Goal: Task Accomplishment & Management: Complete application form

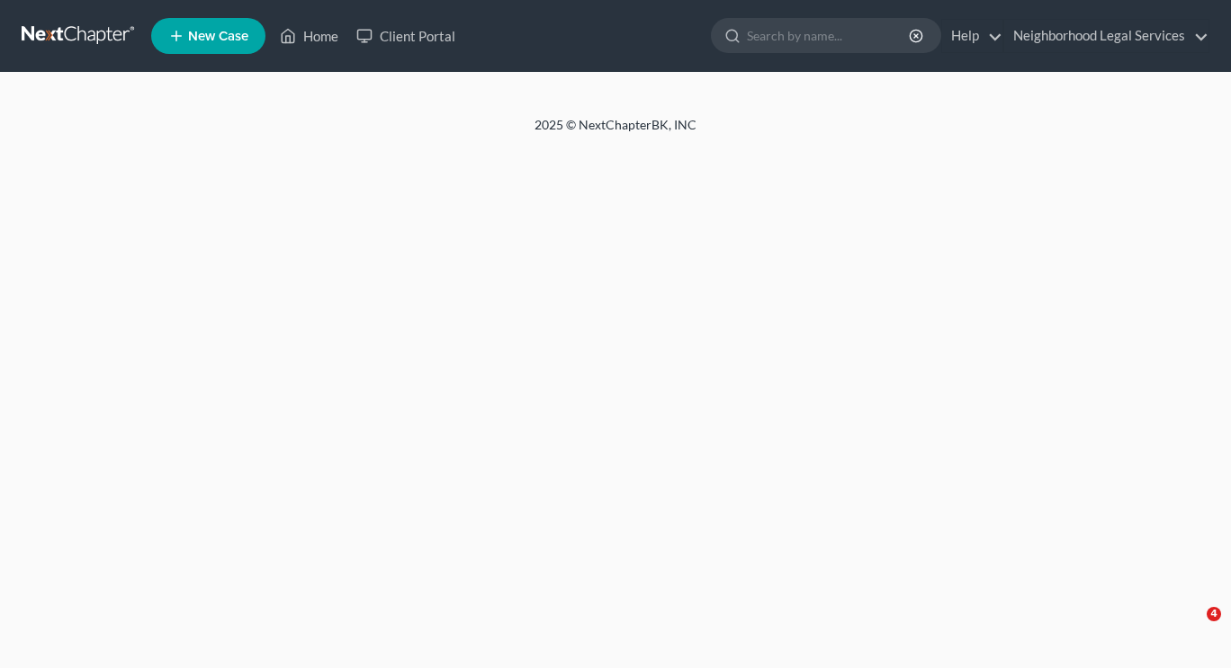
select select "1"
select select "0"
select select "3"
select select "69"
select select "7"
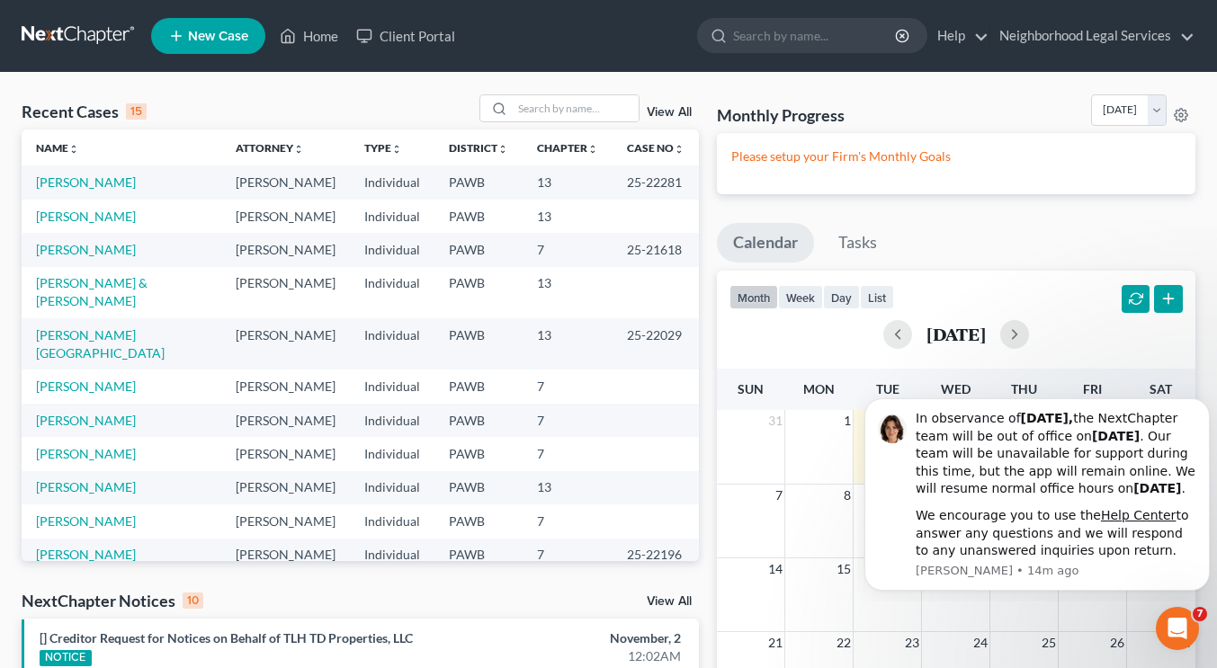
scroll to position [159, 0]
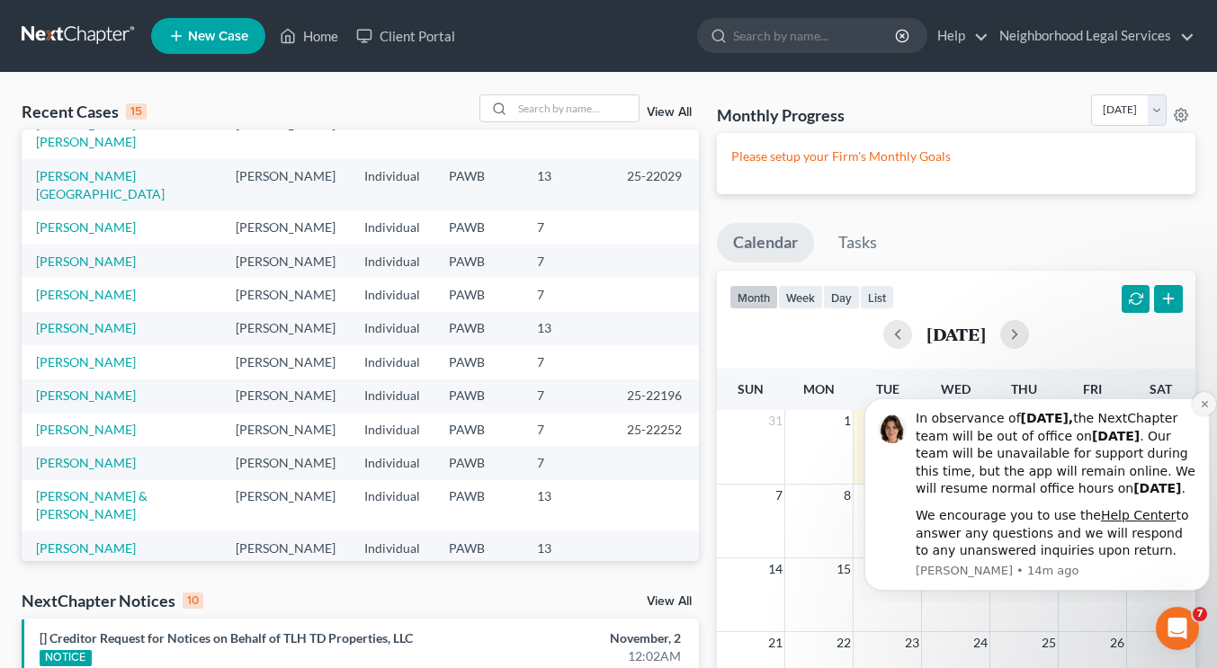
click at [1203, 399] on icon "Dismiss notification" at bounding box center [1205, 404] width 10 height 10
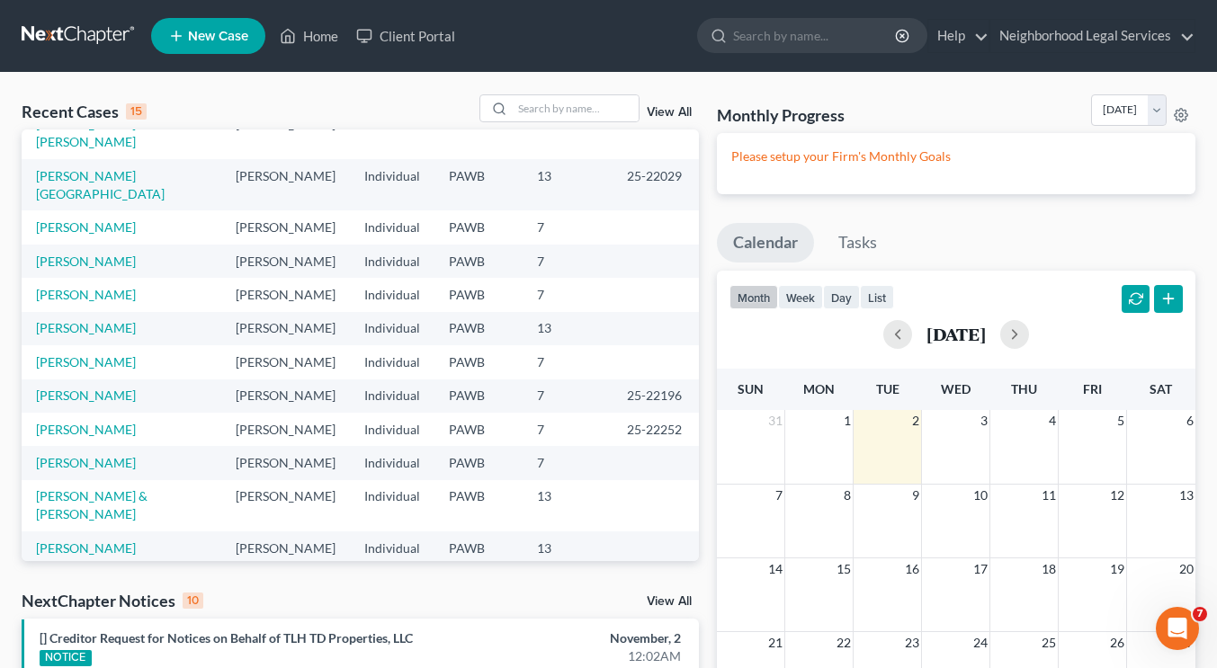
scroll to position [0, 0]
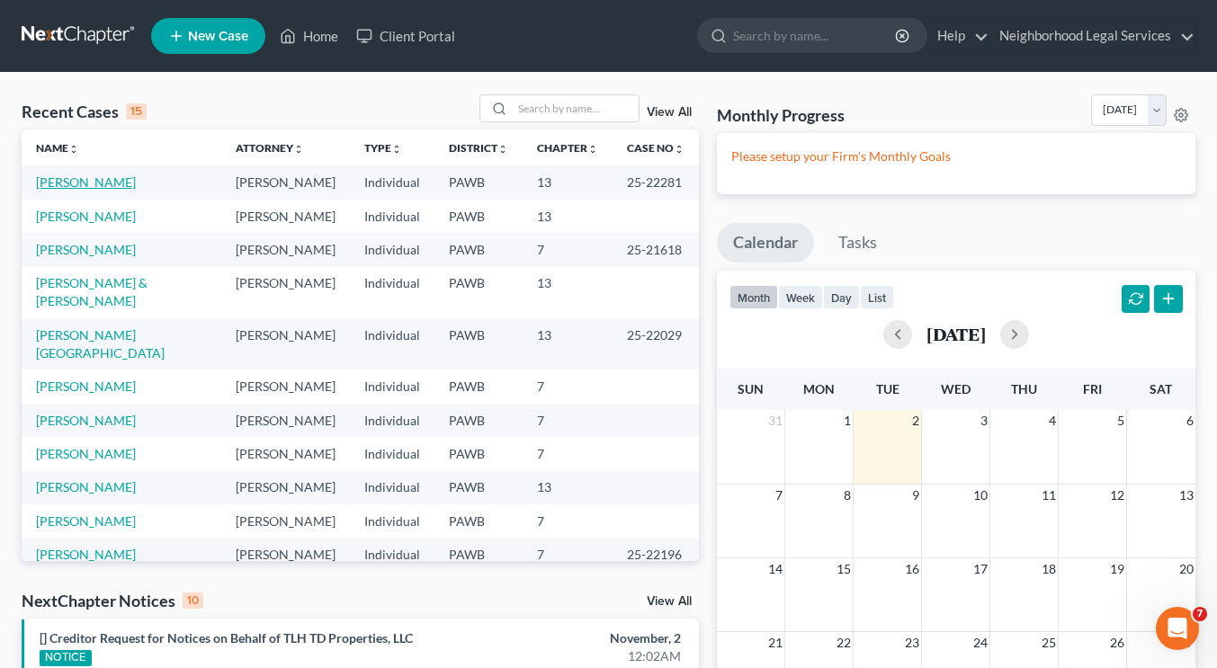
click at [103, 187] on link "[PERSON_NAME]" at bounding box center [86, 182] width 100 height 15
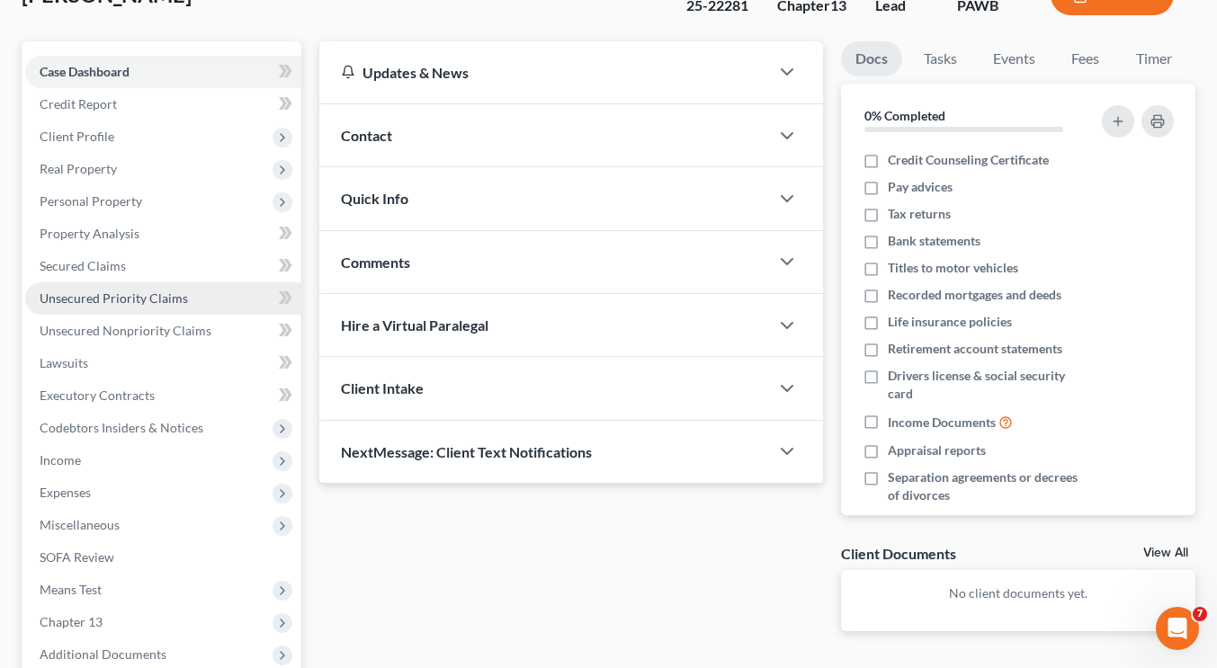
scroll to position [130, 0]
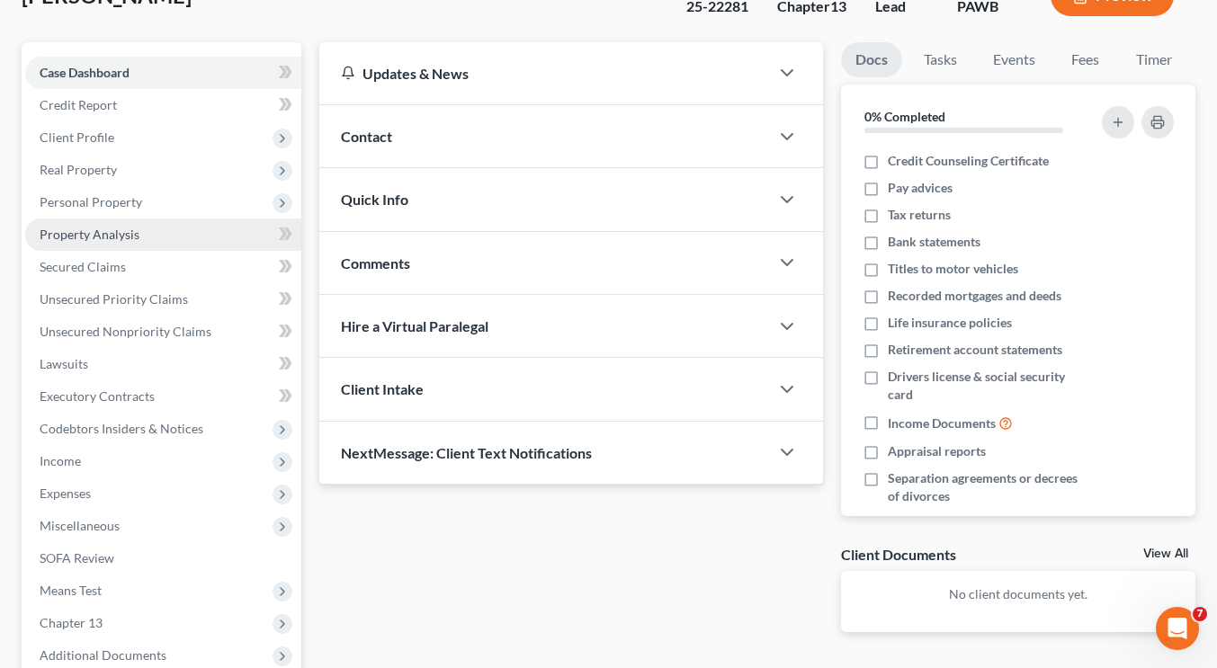
click at [184, 242] on link "Property Analysis" at bounding box center [163, 235] width 276 height 32
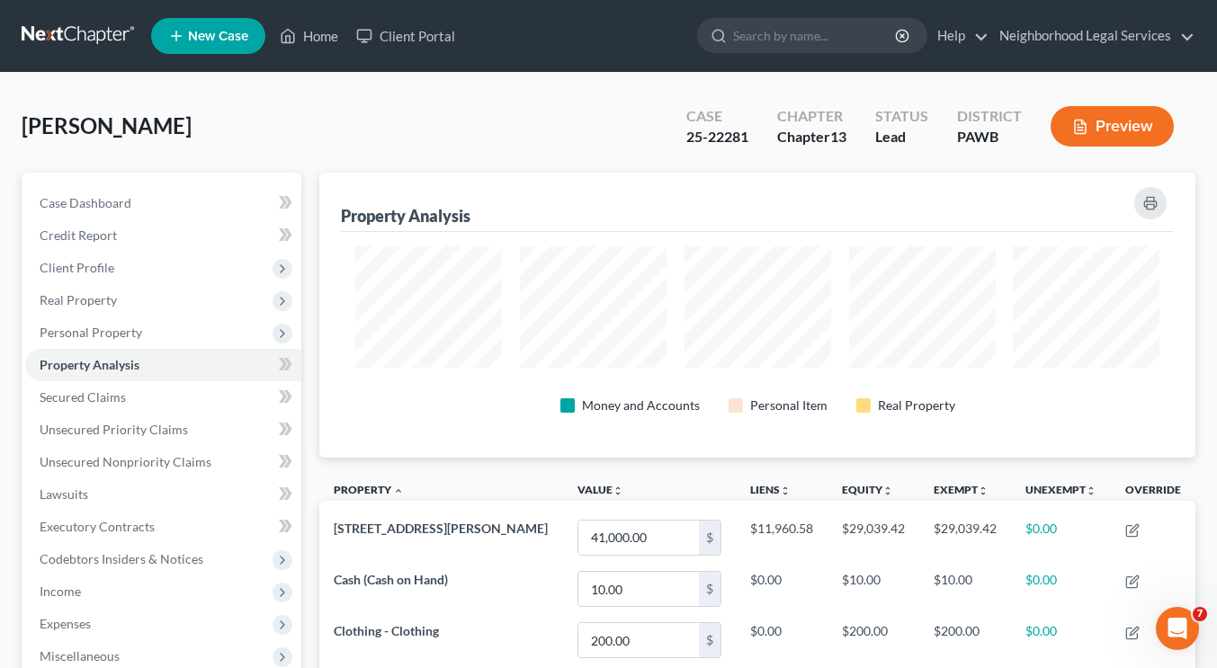
drag, startPoint x: 343, startPoint y: 119, endPoint x: 512, endPoint y: 408, distance: 335.4
drag, startPoint x: 512, startPoint y: 408, endPoint x: 358, endPoint y: 152, distance: 299.0
click at [358, 152] on div "[PERSON_NAME] Upgraded Case 25-22281 Chapter Chapter 13 Status [GEOGRAPHIC_DATA…" at bounding box center [609, 133] width 1174 height 78
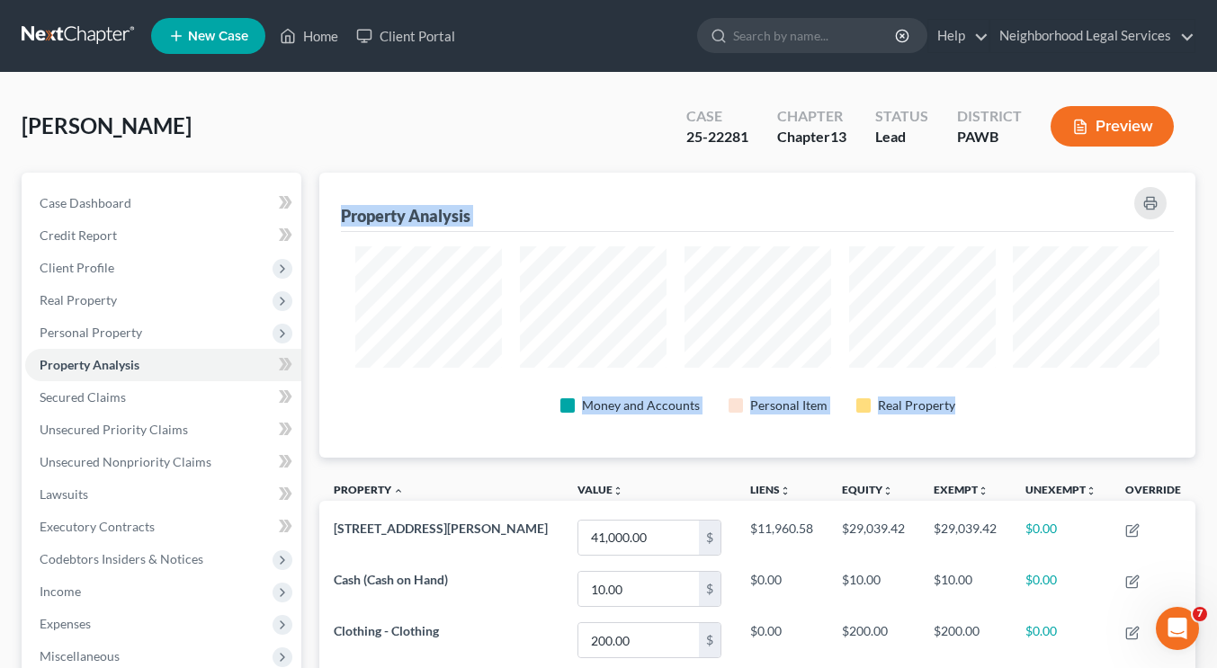
drag, startPoint x: 322, startPoint y: 207, endPoint x: 1158, endPoint y: 470, distance: 876.3
click at [1132, 407] on div "Money and Accounts Personal Item Real Property" at bounding box center [757, 406] width 804 height 32
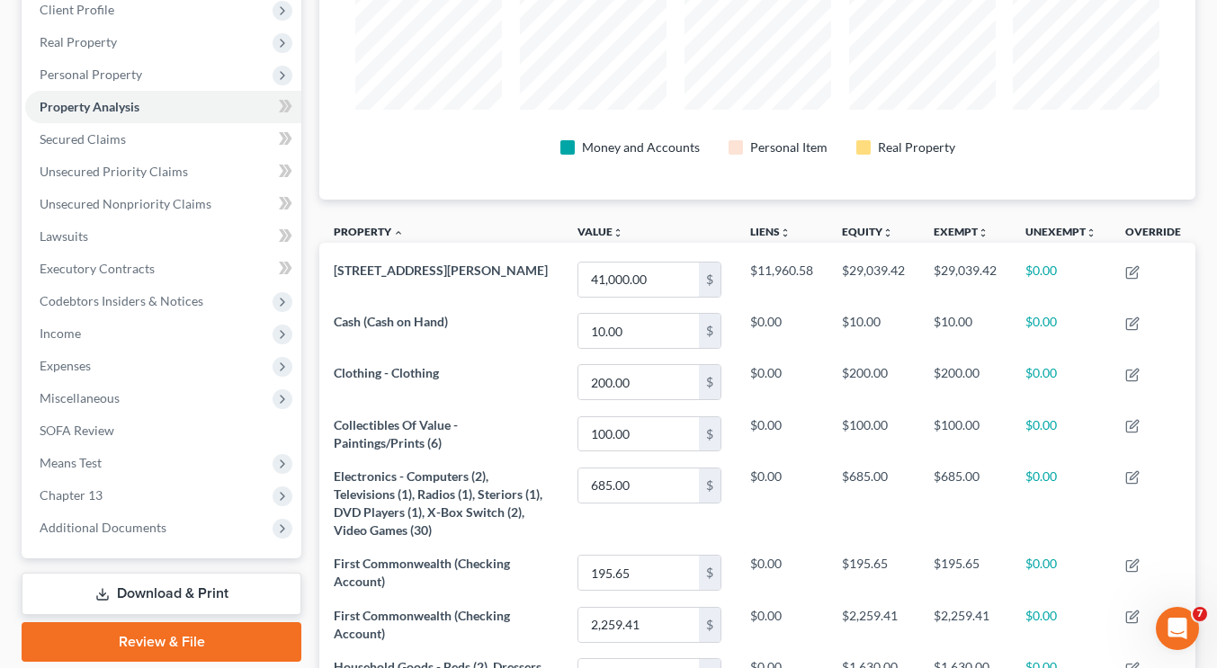
scroll to position [261, 0]
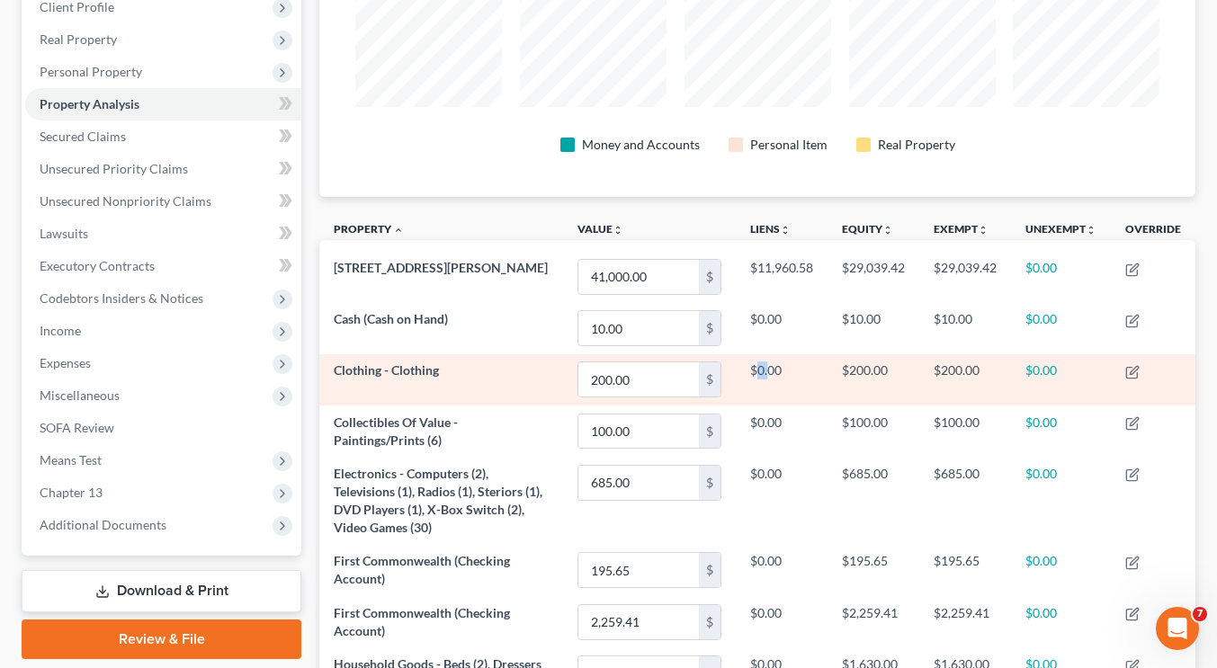
drag, startPoint x: 765, startPoint y: 377, endPoint x: 755, endPoint y: 381, distance: 10.5
click at [755, 381] on td "$0.00" at bounding box center [782, 379] width 92 height 51
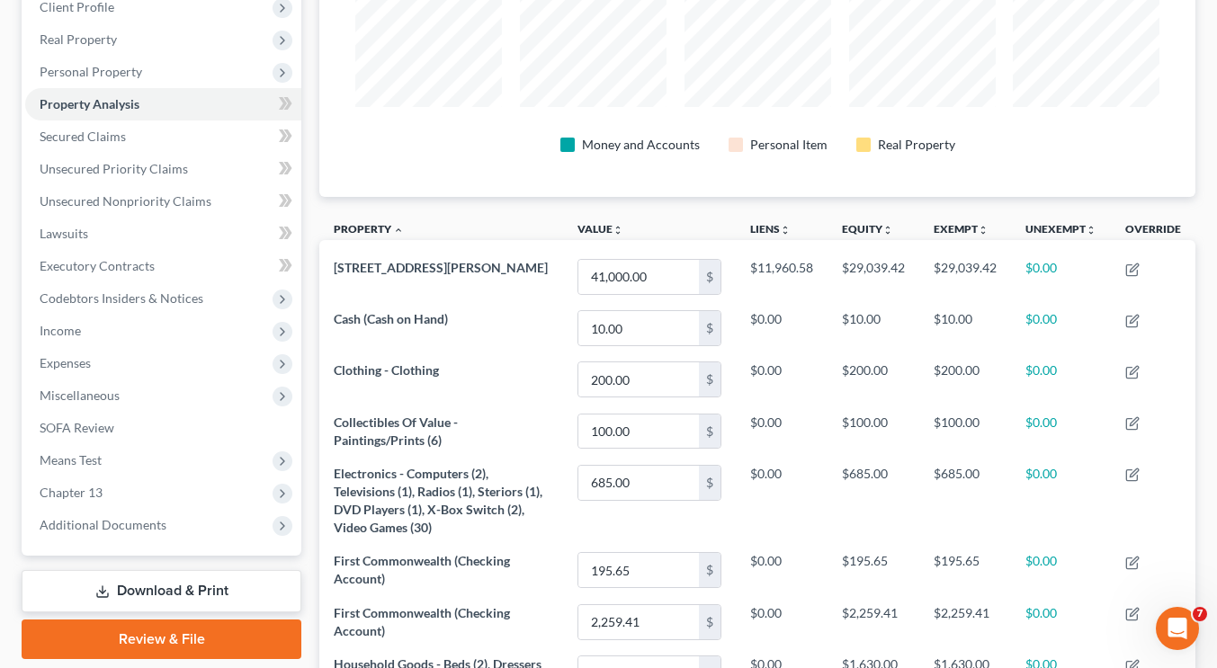
click at [790, 156] on div "Personal Item" at bounding box center [778, 145] width 128 height 32
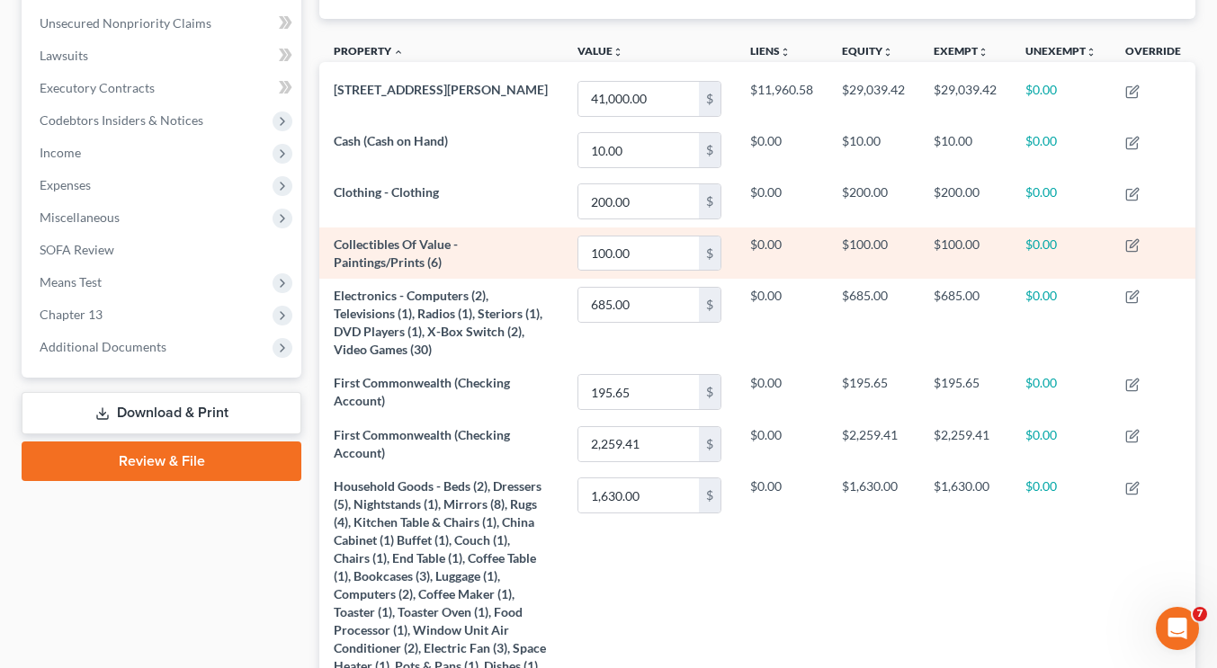
scroll to position [438, 0]
click at [880, 214] on td "$200.00" at bounding box center [874, 202] width 92 height 51
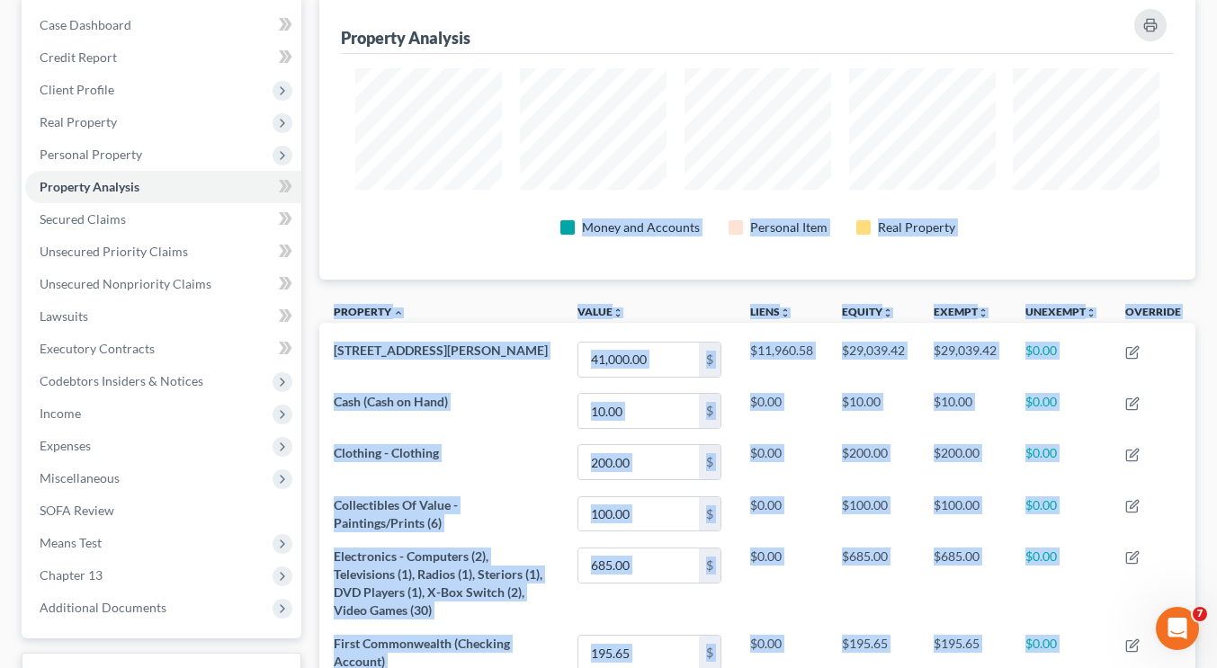
scroll to position [0, 0]
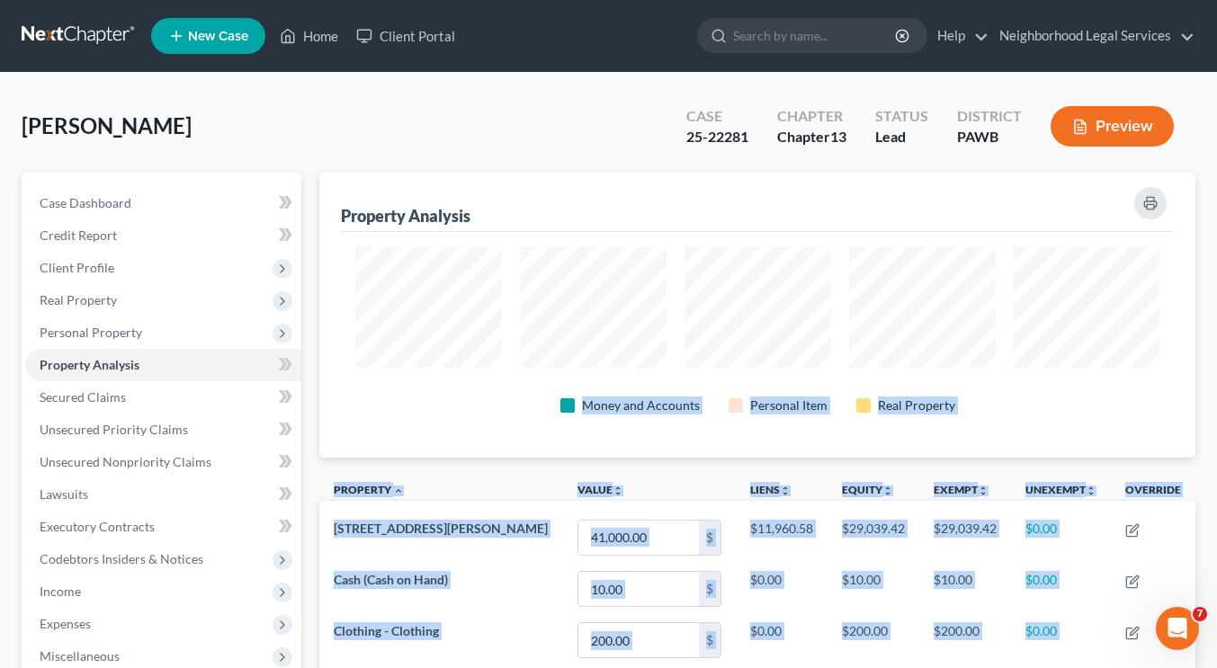
drag, startPoint x: 752, startPoint y: 580, endPoint x: 409, endPoint y: 73, distance: 612.3
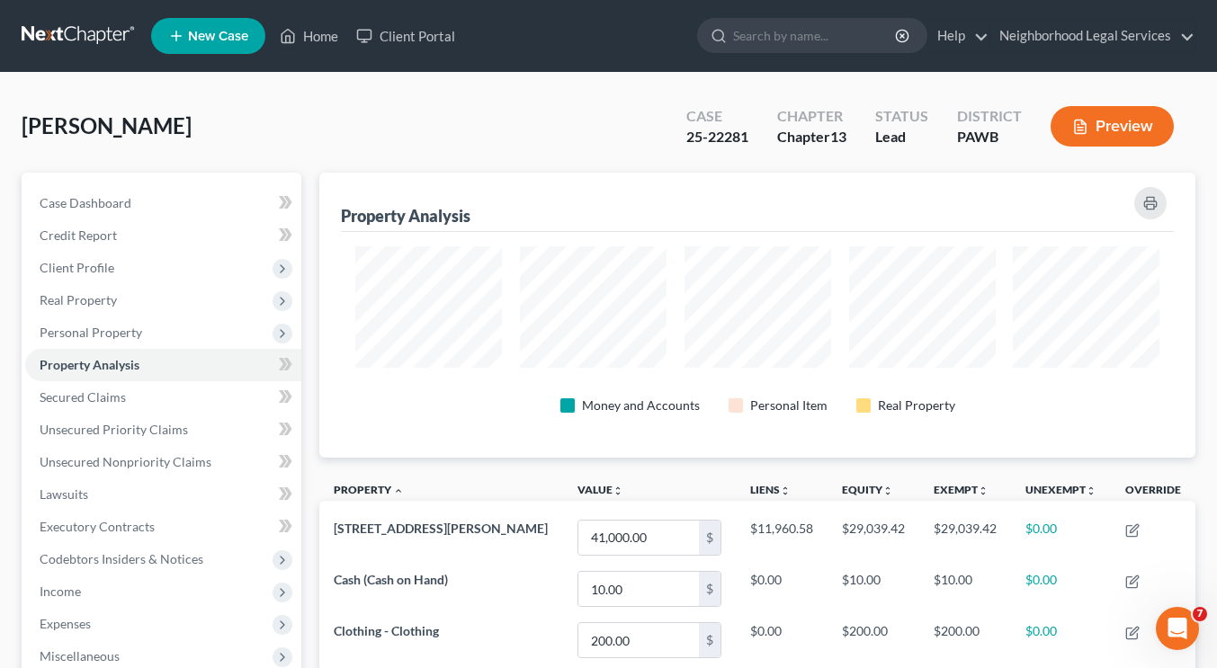
click at [69, 107] on div "[PERSON_NAME] Upgraded Case 25-22281 Chapter Chapter 13 Status [GEOGRAPHIC_DATA…" at bounding box center [609, 133] width 1174 height 78
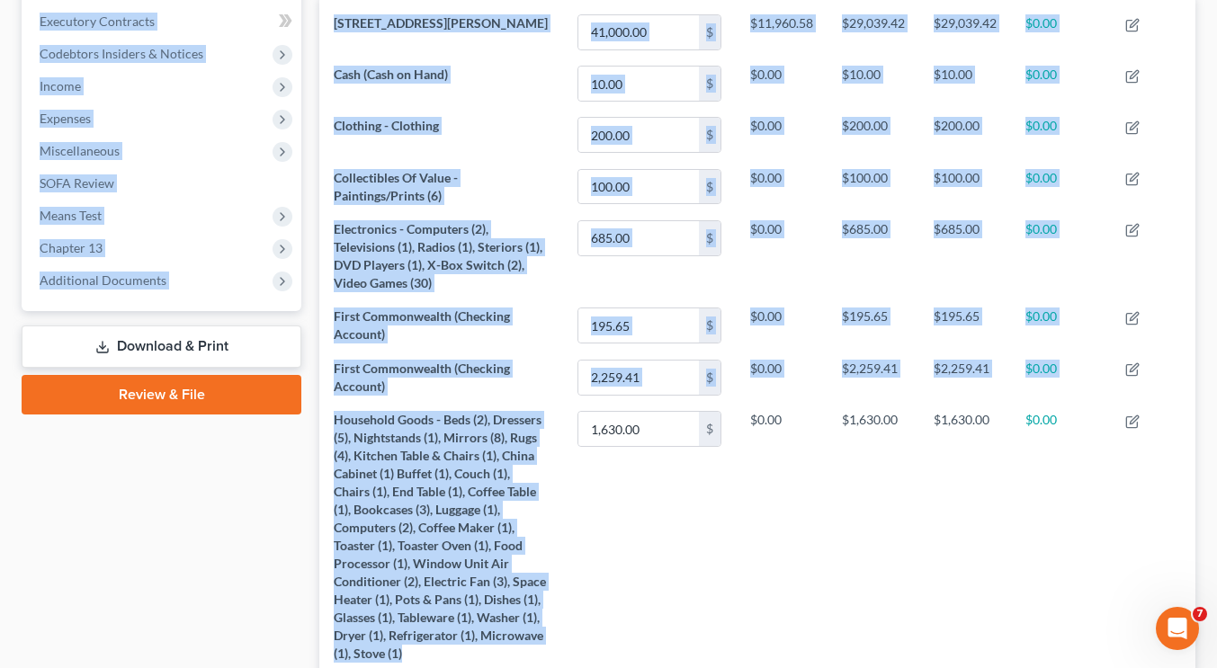
scroll to position [786, 0]
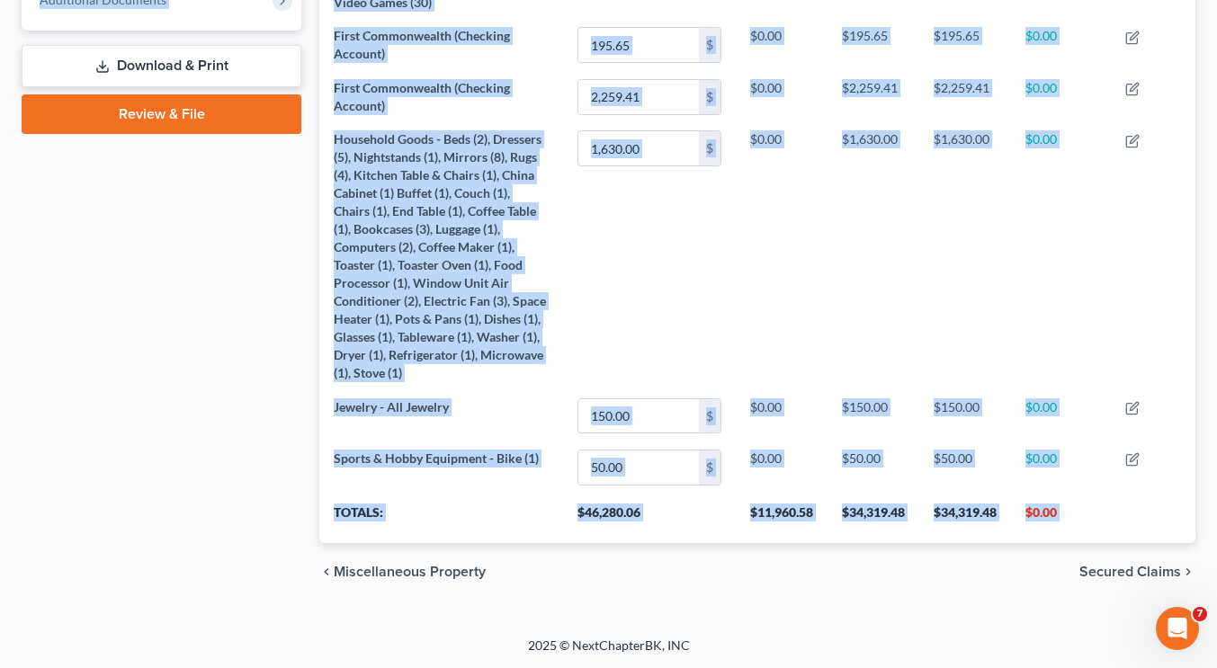
drag, startPoint x: 27, startPoint y: 112, endPoint x: 803, endPoint y: 626, distance: 931.4
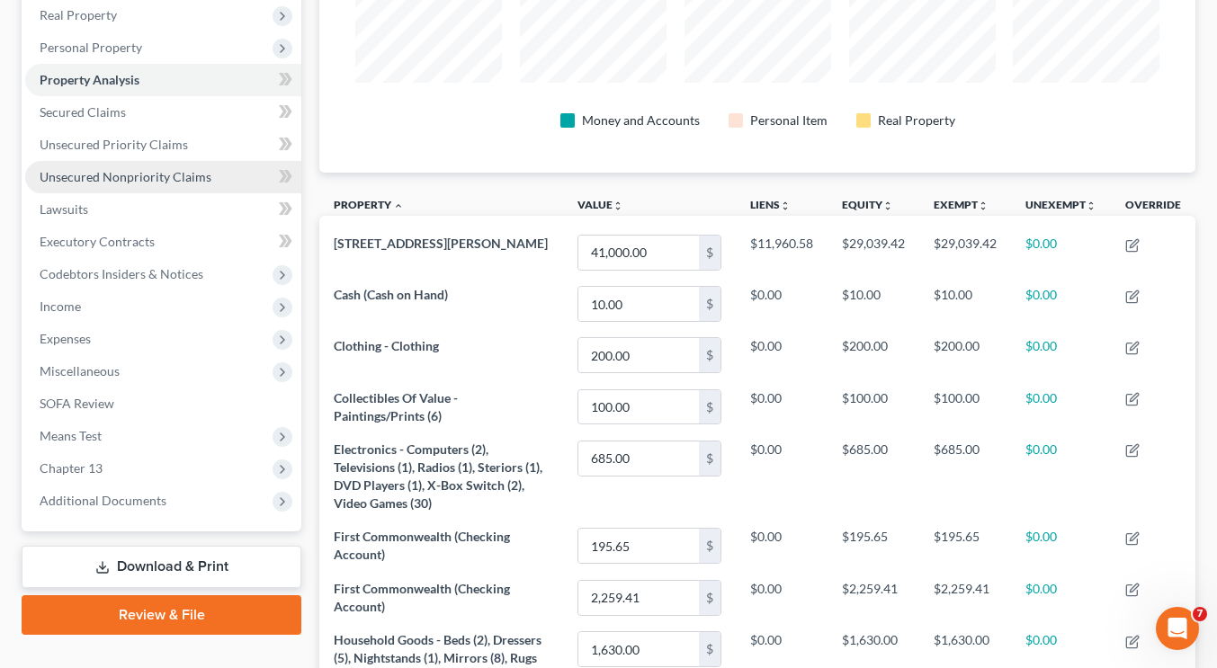
scroll to position [284, 0]
click at [125, 185] on link "Unsecured Nonpriority Claims" at bounding box center [163, 178] width 276 height 32
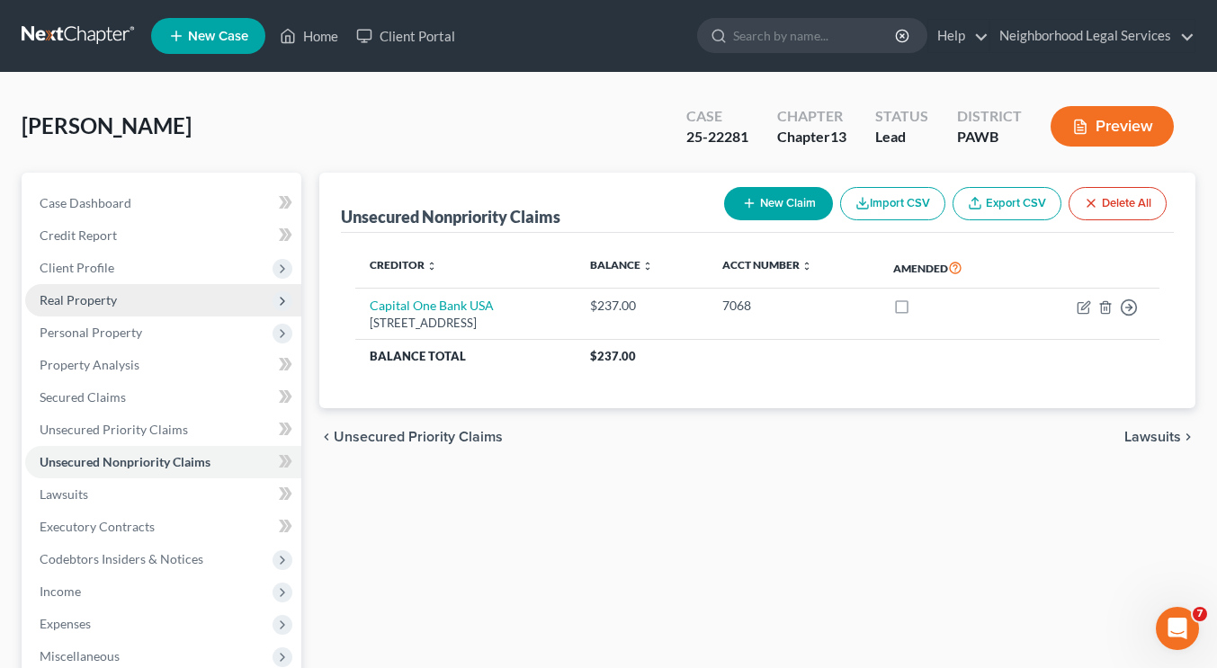
click at [116, 305] on span "Real Property" at bounding box center [163, 300] width 276 height 32
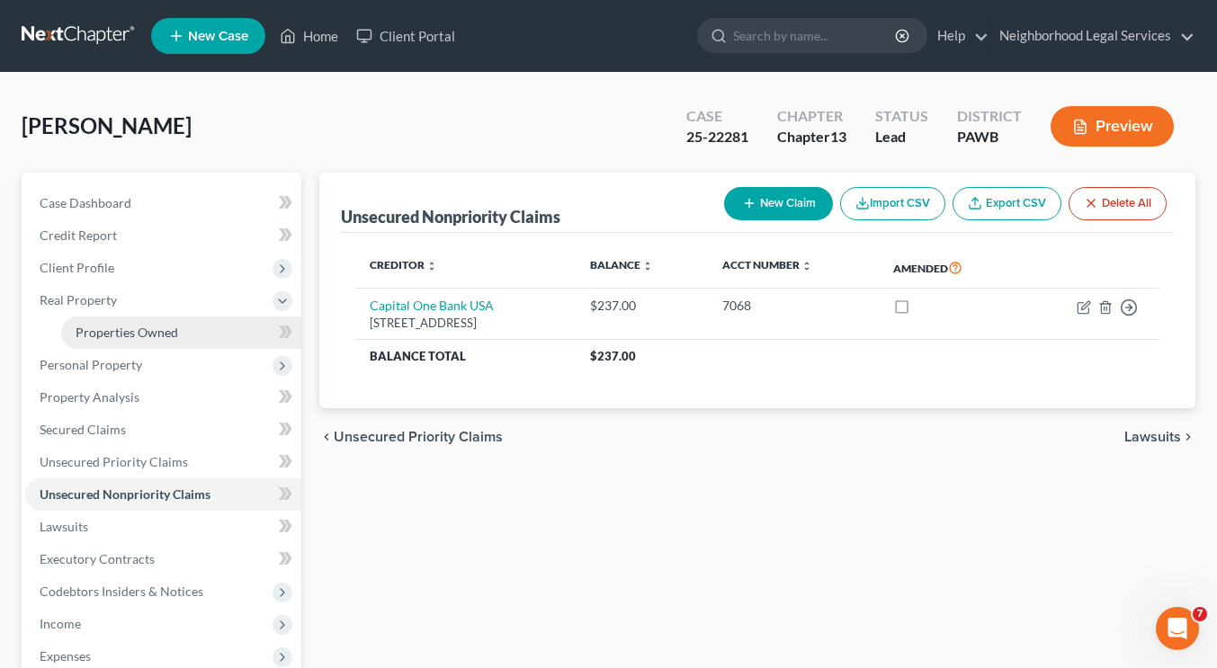
click at [128, 334] on span "Properties Owned" at bounding box center [127, 332] width 103 height 15
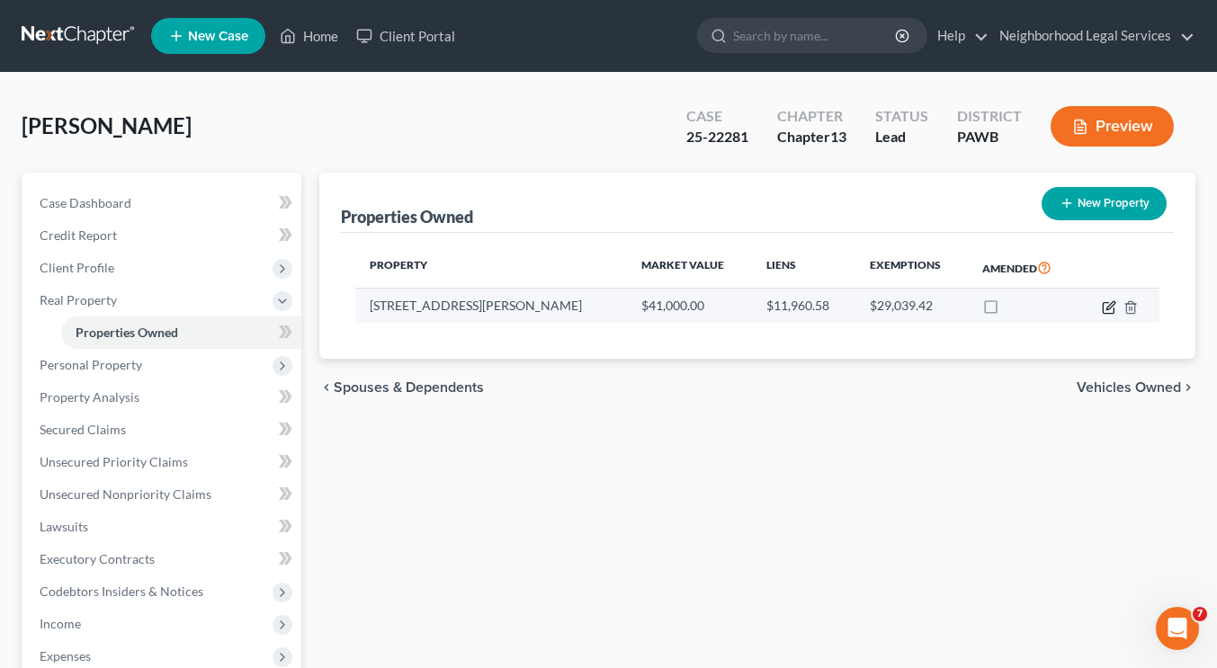
click at [1109, 309] on icon "button" at bounding box center [1110, 305] width 8 height 8
select select "39"
select select "0"
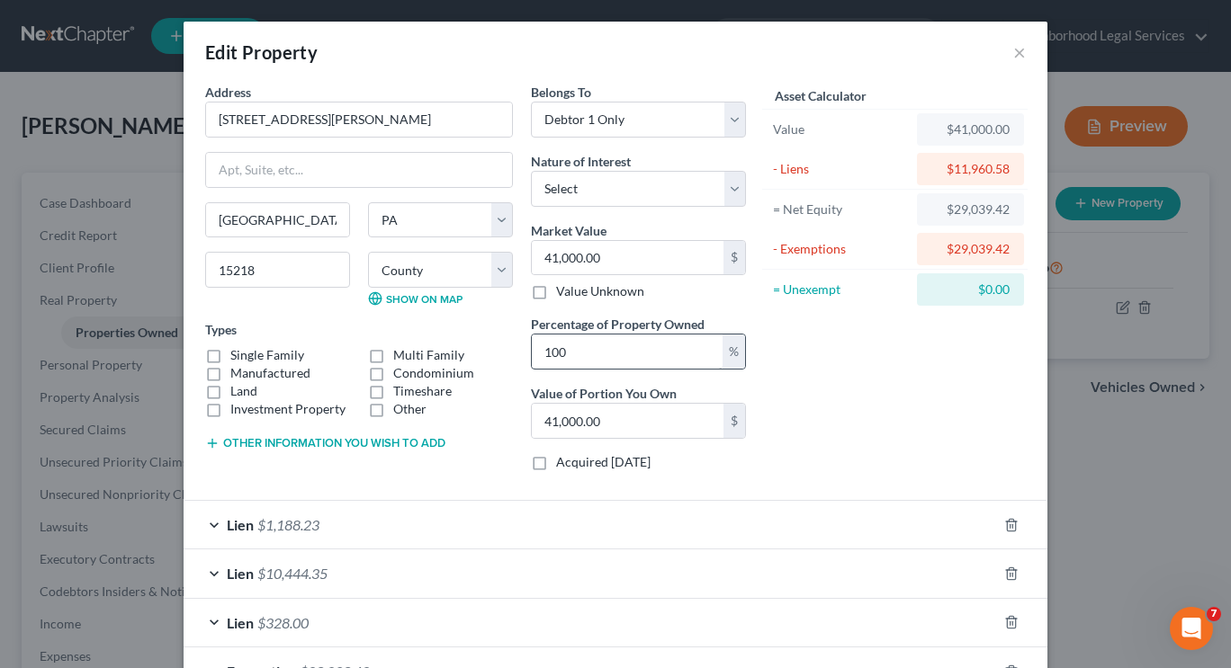
scroll to position [127, 0]
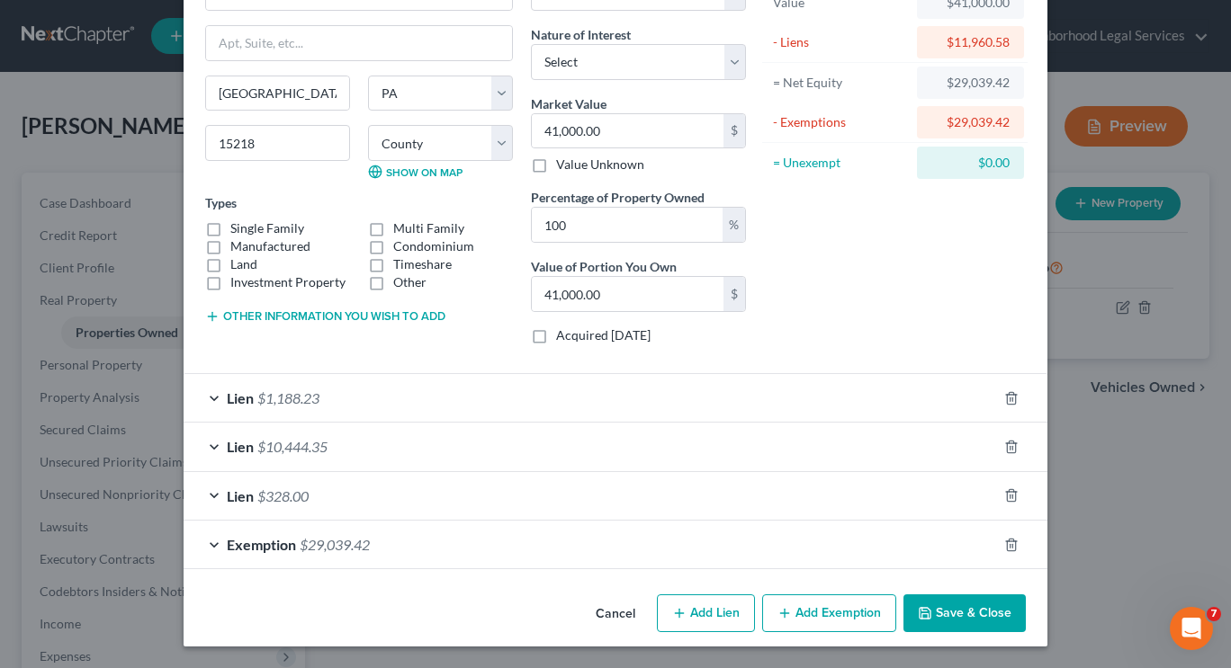
click at [494, 499] on div "Lien $328.00" at bounding box center [590, 496] width 813 height 48
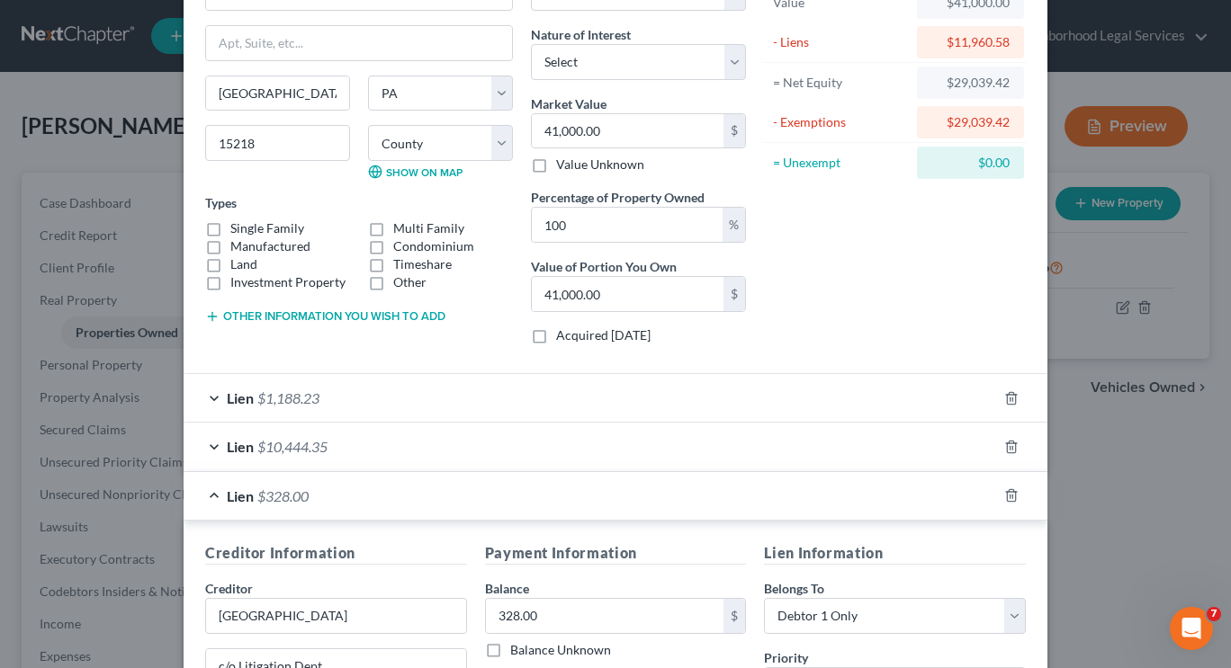
click at [494, 499] on div "Lien $328.00" at bounding box center [590, 496] width 813 height 48
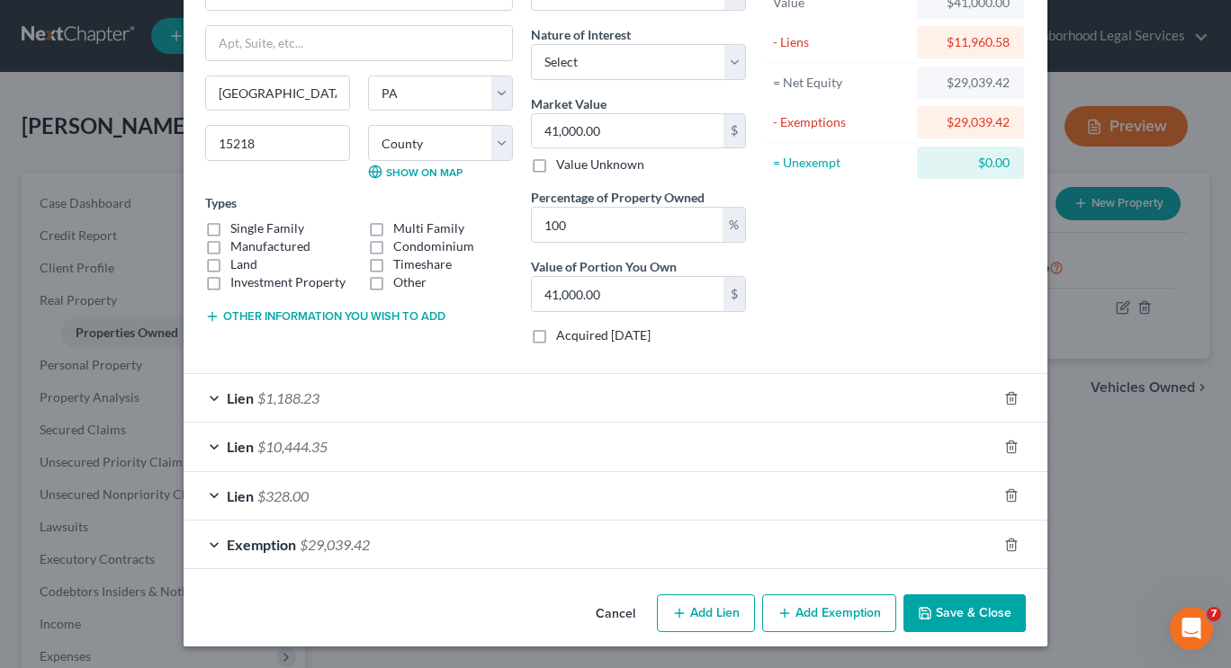
click at [899, 413] on div "Lien $1,188.23" at bounding box center [590, 398] width 813 height 48
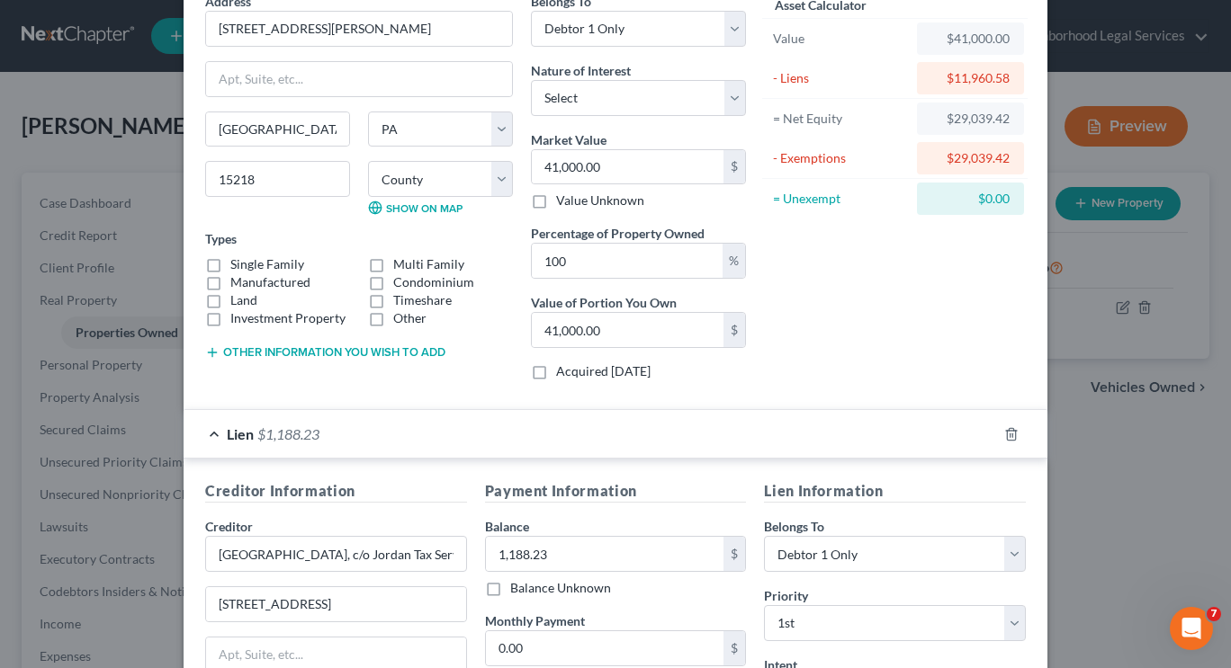
scroll to position [93, 0]
click at [1105, 387] on div "Edit Property × Address * 7615 [GEOGRAPHIC_DATA] [GEOGRAPHIC_DATA] [US_STATE][G…" at bounding box center [615, 334] width 1231 height 668
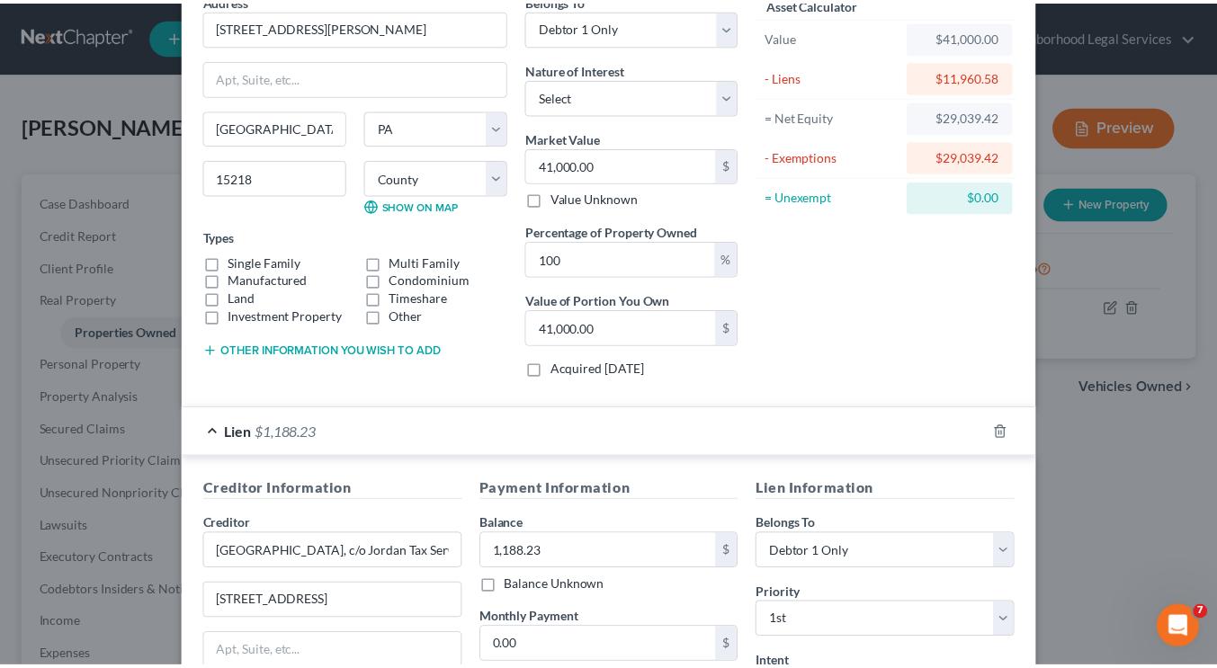
scroll to position [0, 0]
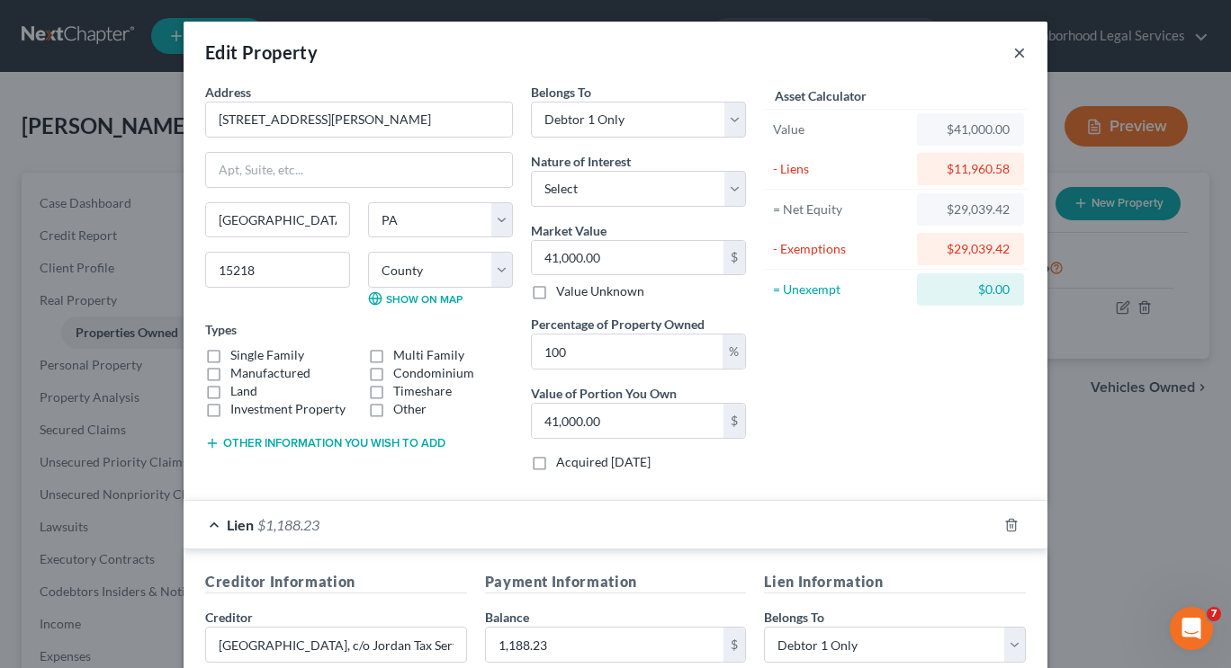
click at [1013, 55] on button "×" at bounding box center [1019, 52] width 13 height 22
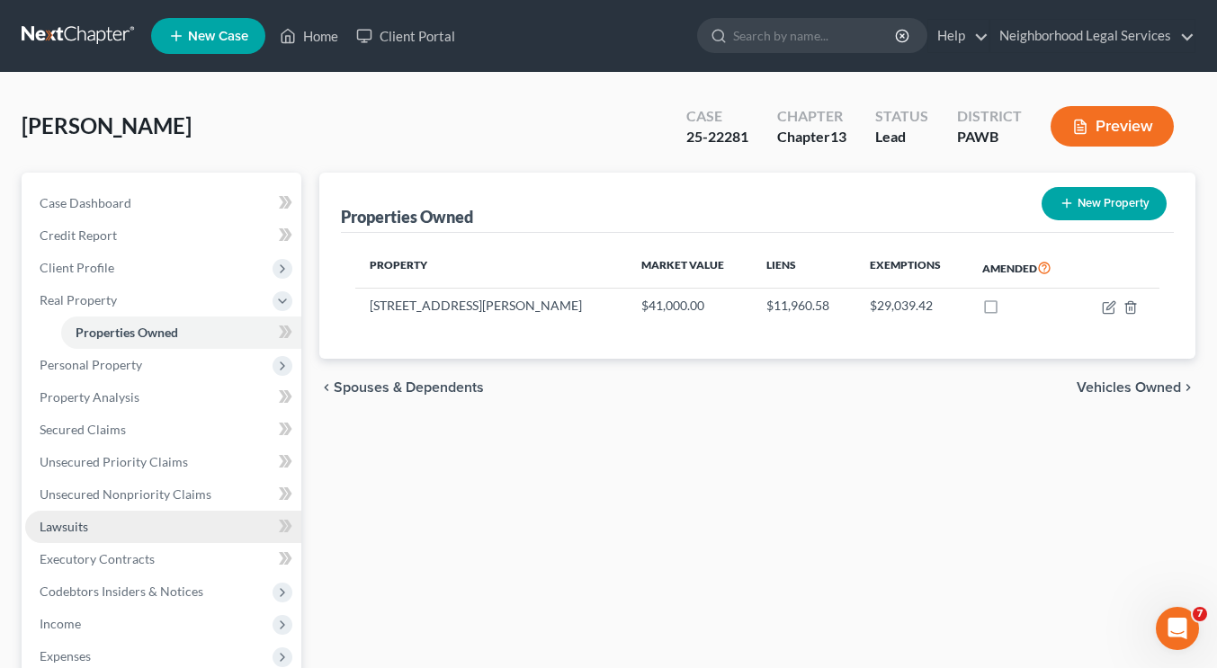
scroll to position [291, 0]
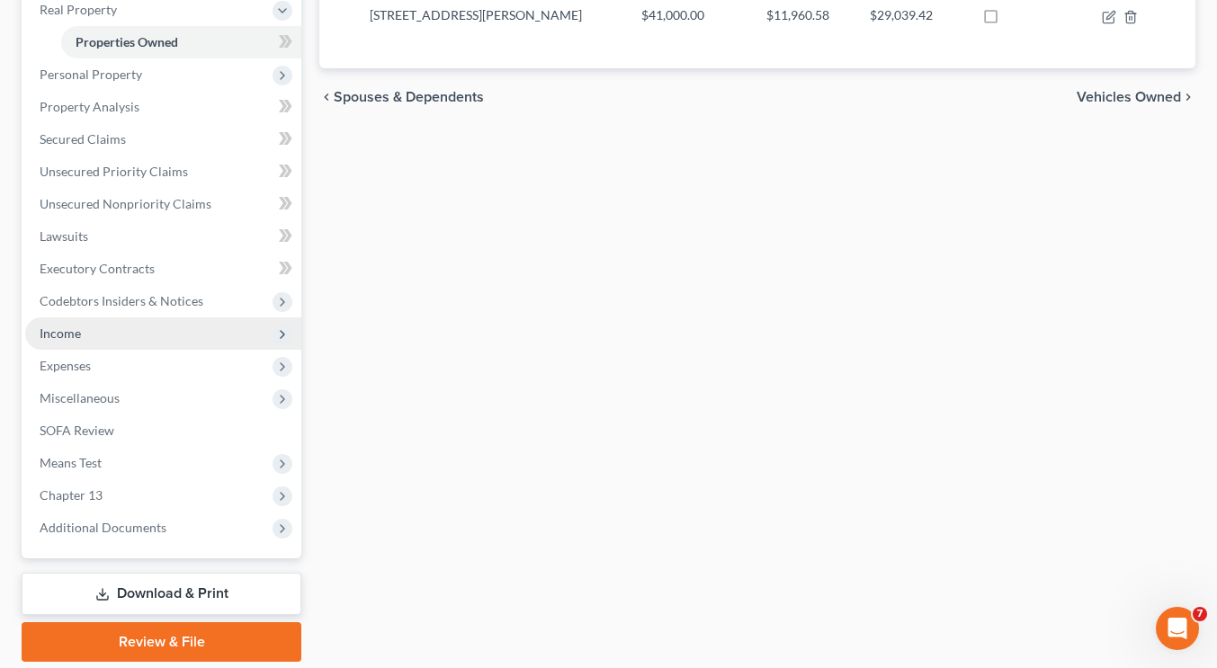
click at [170, 328] on span "Income" at bounding box center [163, 334] width 276 height 32
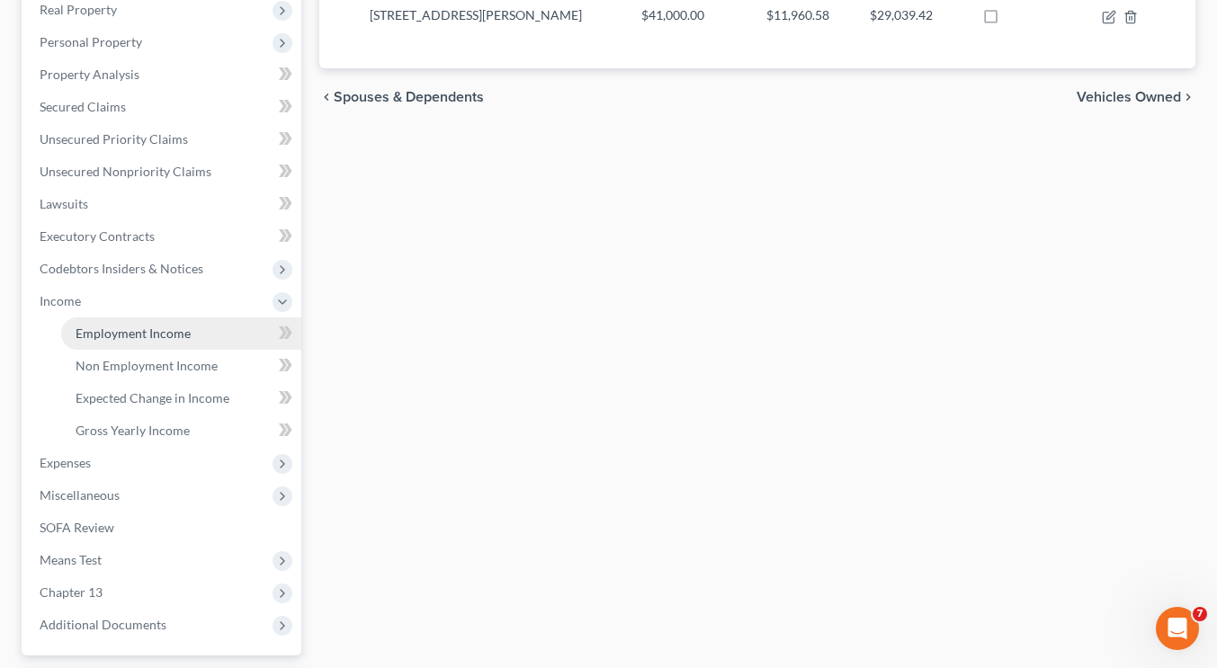
click at [169, 327] on span "Employment Income" at bounding box center [133, 333] width 115 height 15
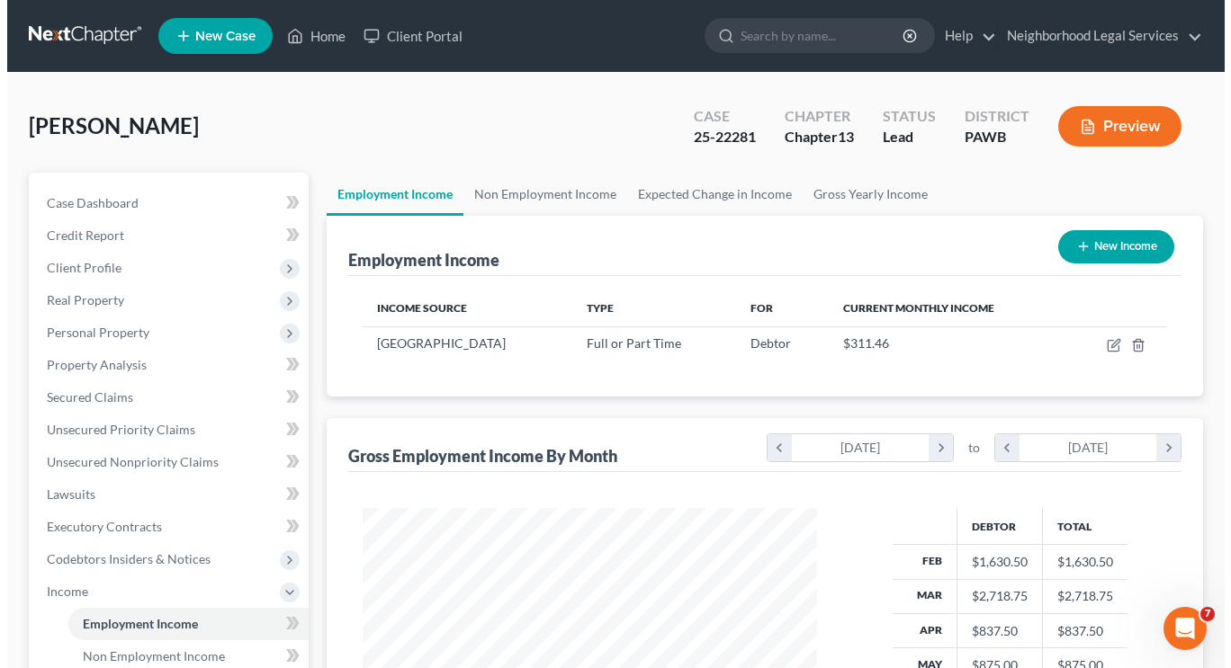
scroll to position [322, 490]
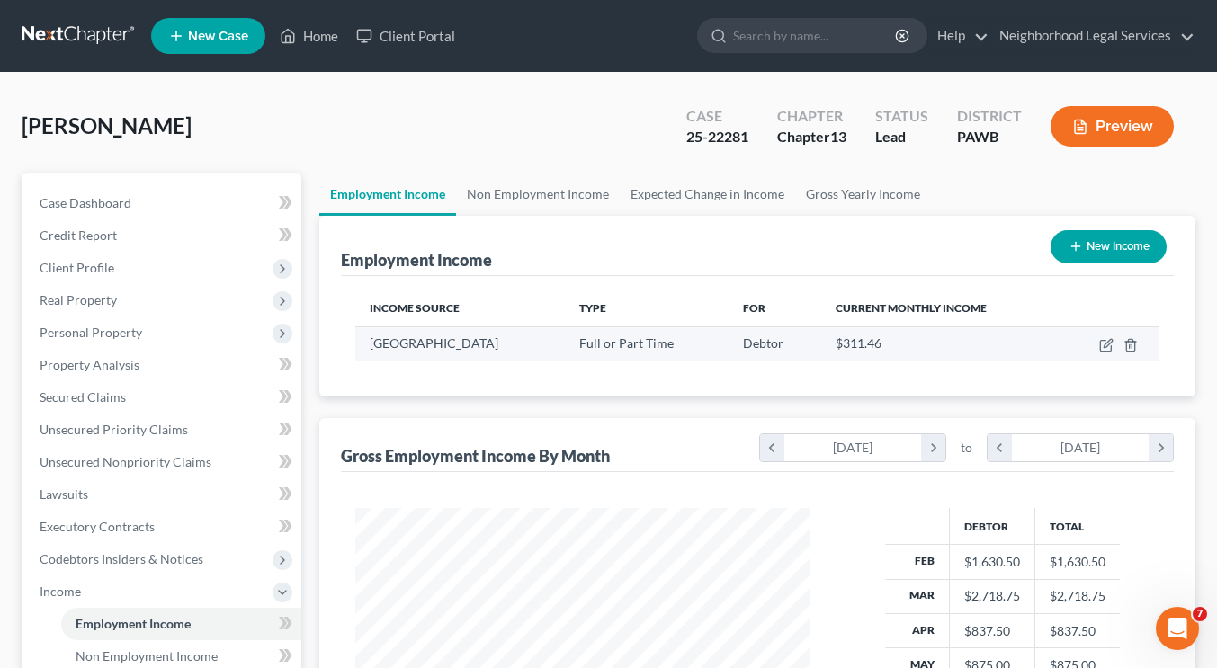
click at [1115, 345] on td at bounding box center [1110, 344] width 99 height 34
click at [1105, 345] on icon "button" at bounding box center [1108, 343] width 8 height 8
select select "0"
select select "39"
select select "2"
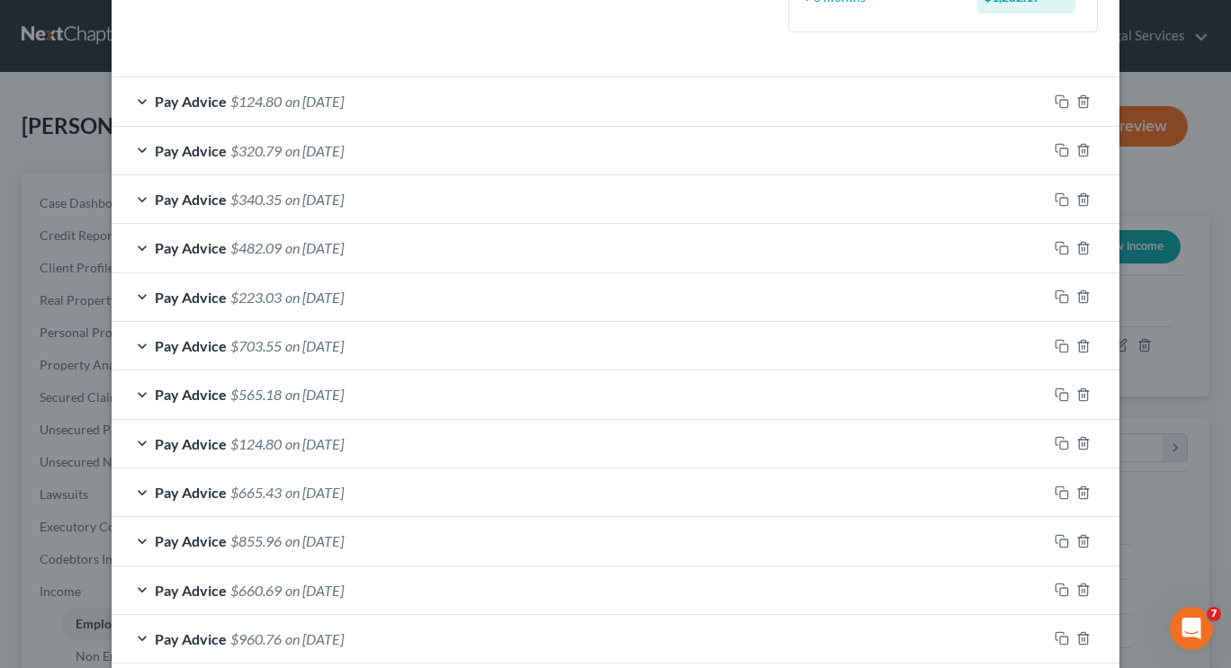
scroll to position [566, 0]
drag, startPoint x: 603, startPoint y: 426, endPoint x: 499, endPoint y: 371, distance: 117.5
click at [499, 371] on div "Pay Advice $703.55 on [DATE]" at bounding box center [580, 347] width 936 height 48
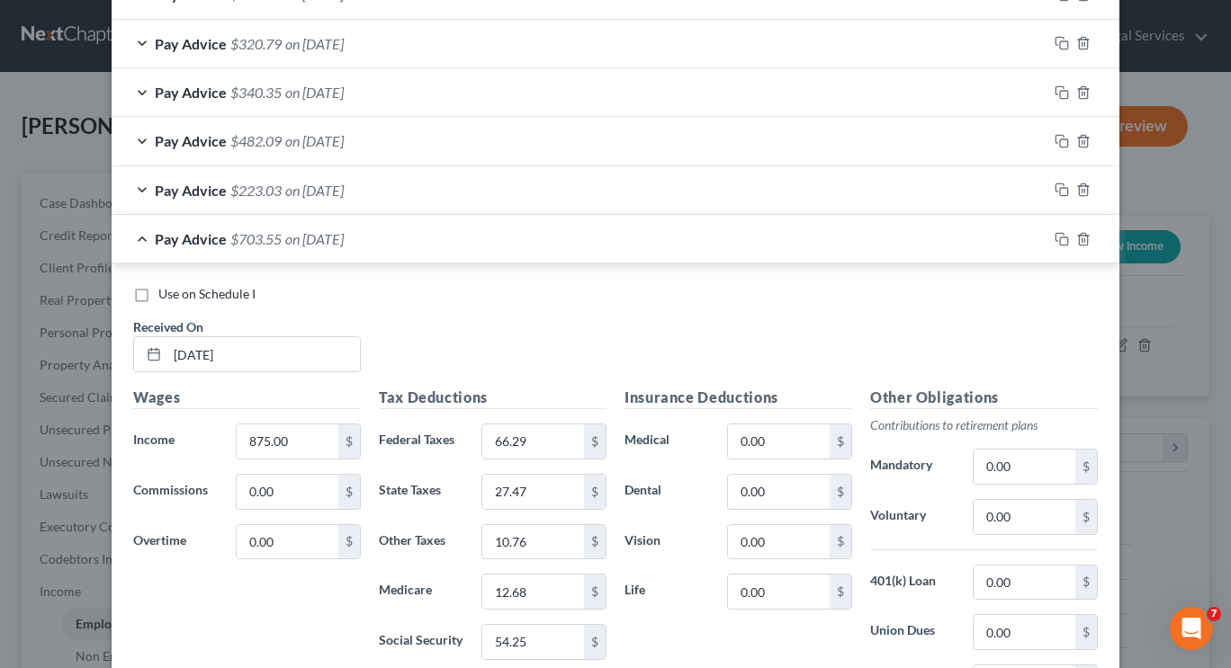
scroll to position [670, 0]
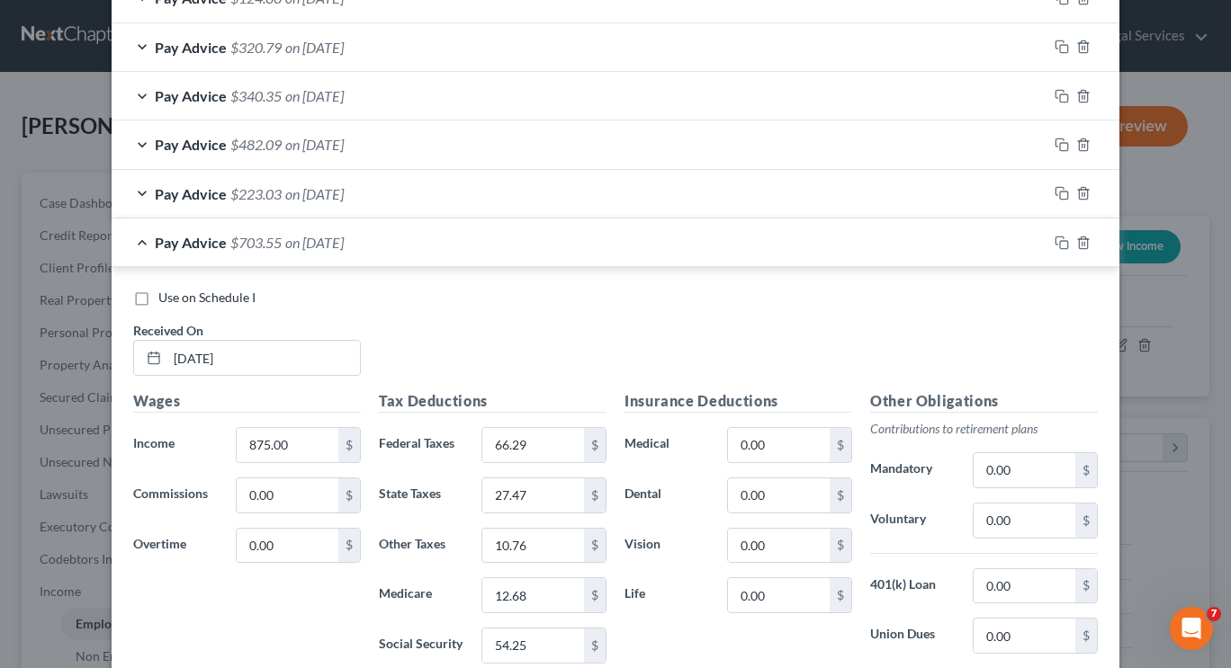
click at [465, 223] on div "Pay Advice $703.55 on [DATE]" at bounding box center [580, 243] width 936 height 48
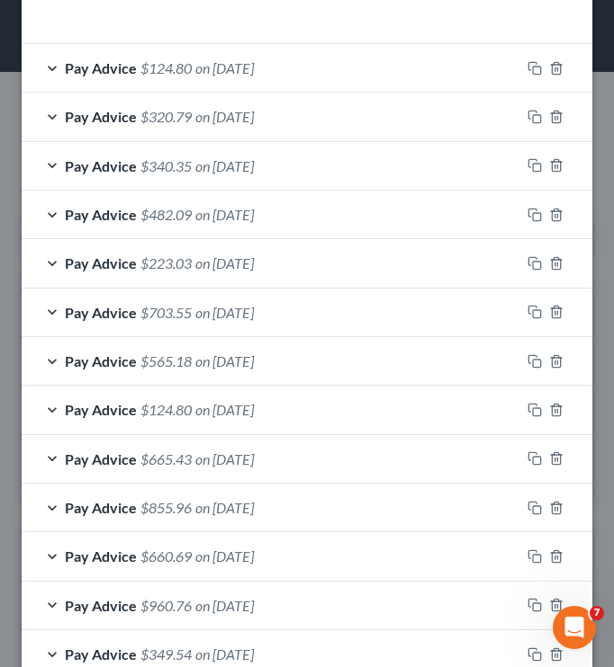
scroll to position [999, 0]
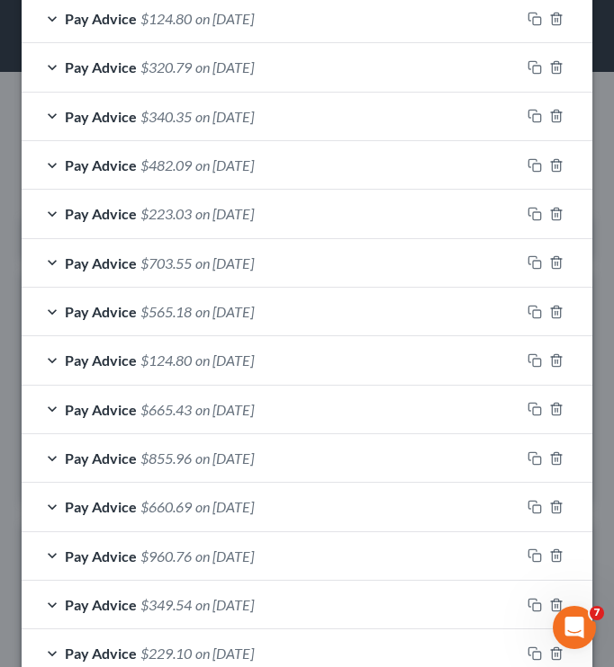
click at [412, 359] on div "Pay Advice $124.80 on [DATE]" at bounding box center [271, 360] width 498 height 48
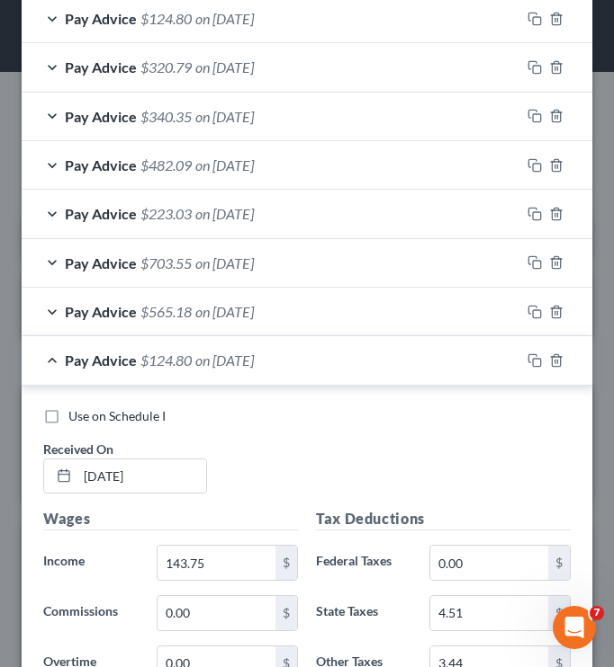
click at [398, 365] on div "Pay Advice $124.80 on [DATE]" at bounding box center [271, 360] width 498 height 48
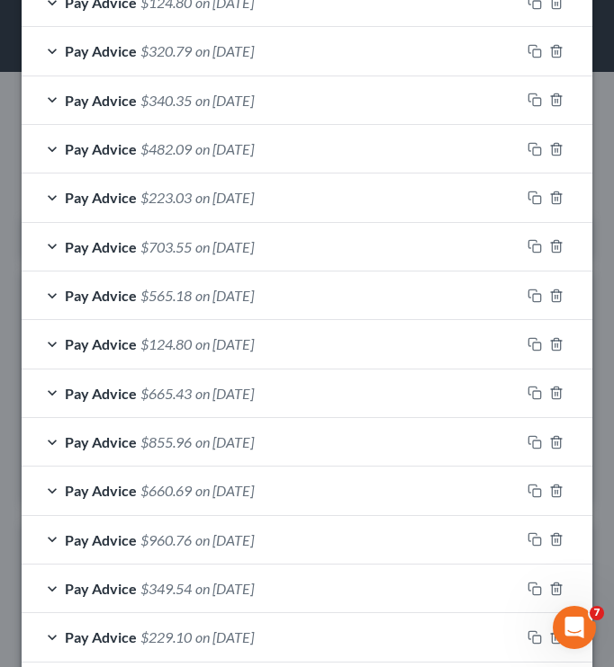
scroll to position [1008, 0]
